Goal: Obtain resource: Download file/media

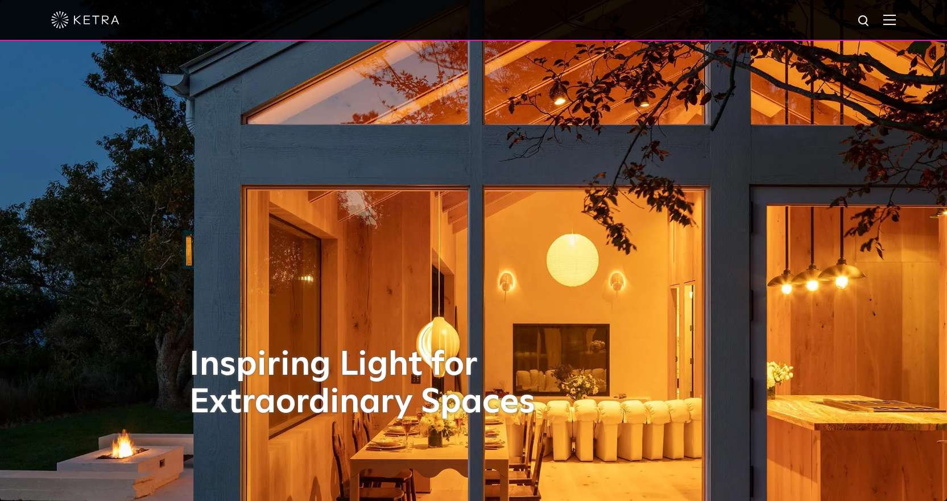
click at [895, 18] on img at bounding box center [889, 19] width 13 height 11
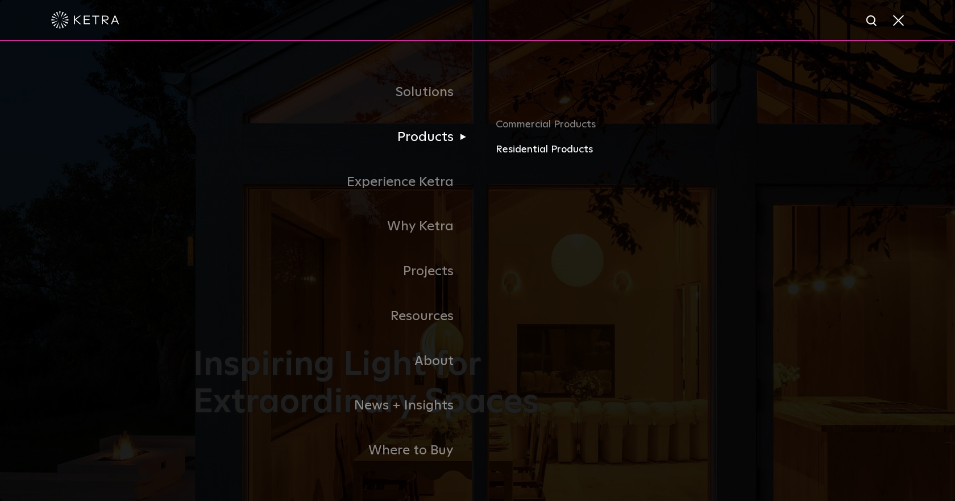
click at [560, 151] on link "Residential Products" at bounding box center [629, 150] width 266 height 16
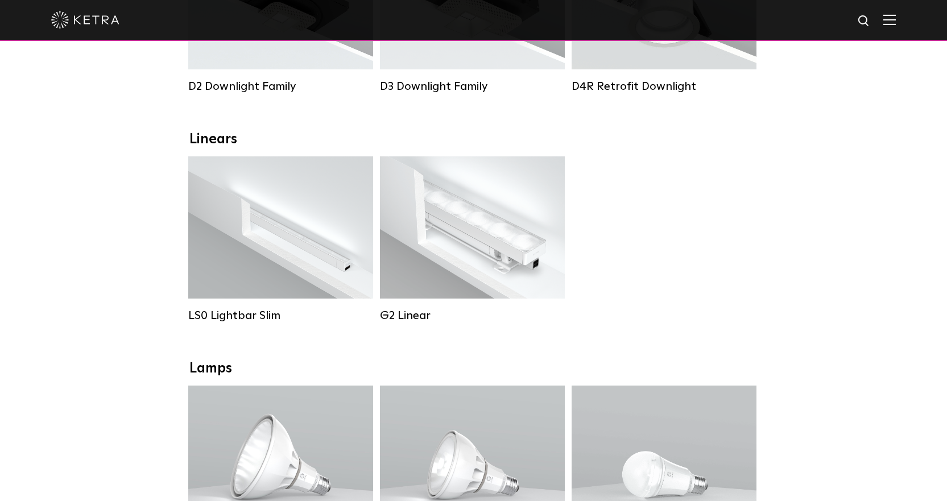
scroll to position [341, 0]
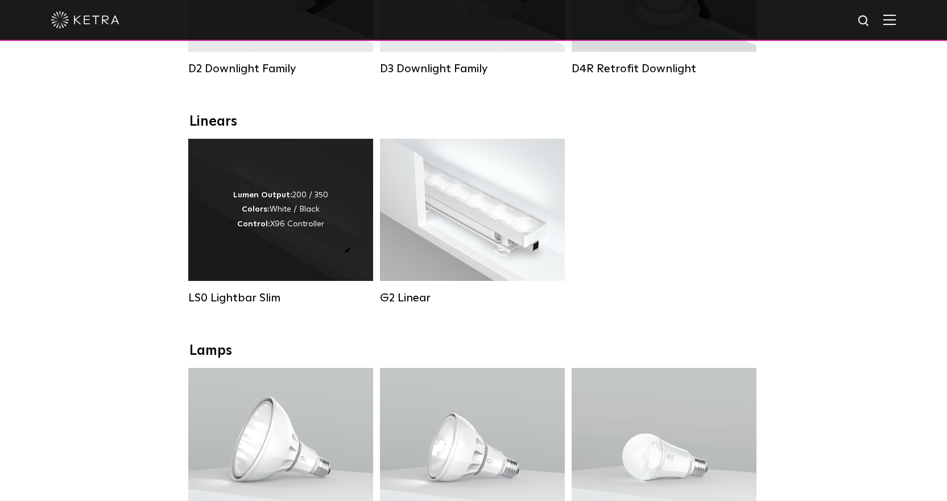
click at [230, 211] on div "Lumen Output: 200 / 350 Colors: White / Black Control: X96 Controller" at bounding box center [280, 210] width 185 height 142
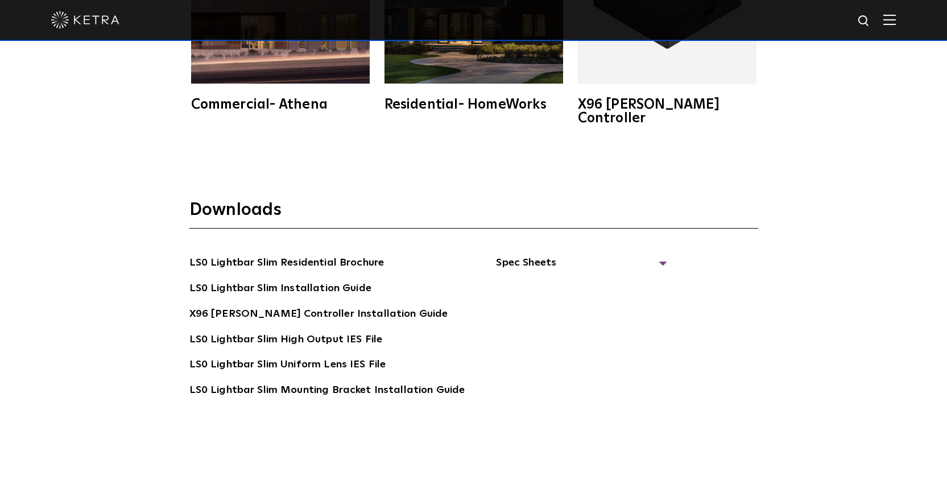
scroll to position [2160, 0]
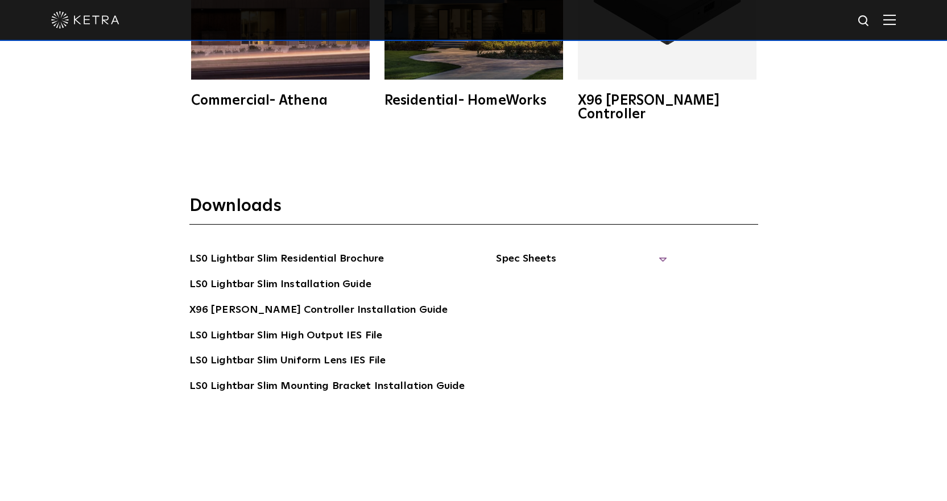
click at [496, 251] on span "Spec Sheets" at bounding box center [581, 263] width 171 height 25
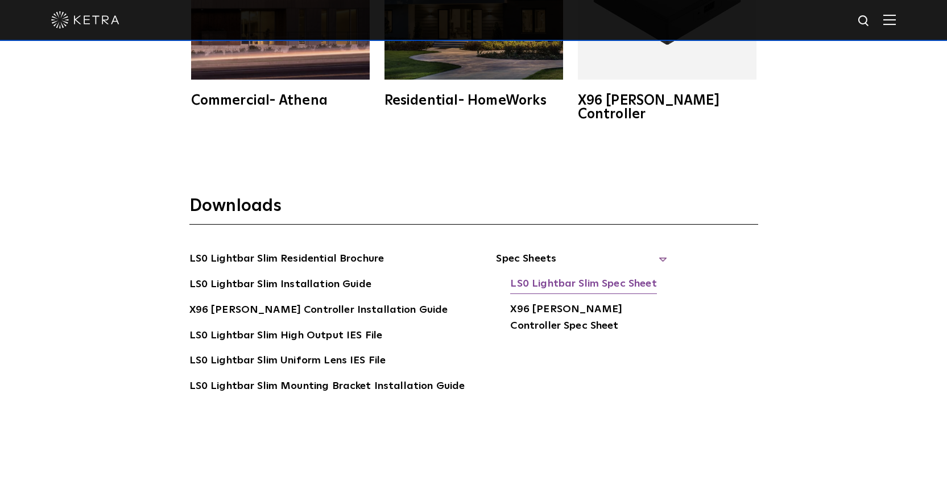
click at [547, 276] on link "LS0 Lightbar Slim Spec Sheet" at bounding box center [583, 285] width 146 height 18
